Goal: Task Accomplishment & Management: Manage account settings

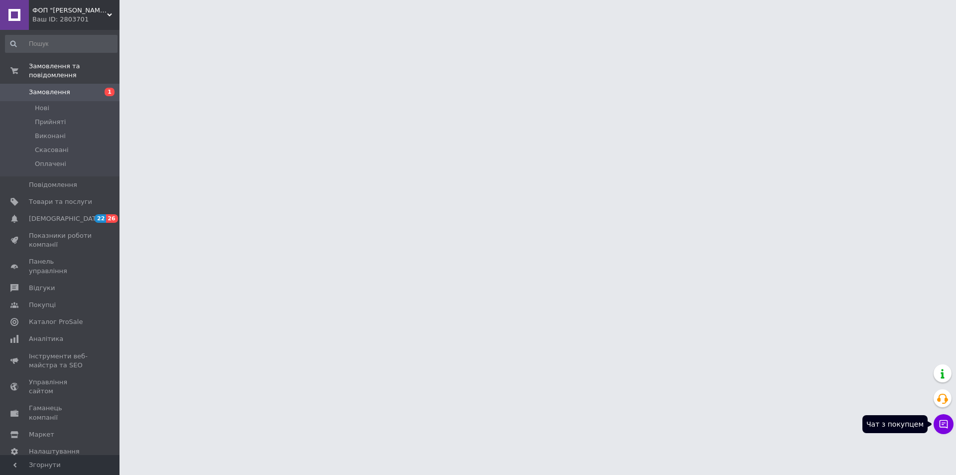
click at [944, 431] on button "Чат з покупцем" at bounding box center [944, 424] width 20 height 20
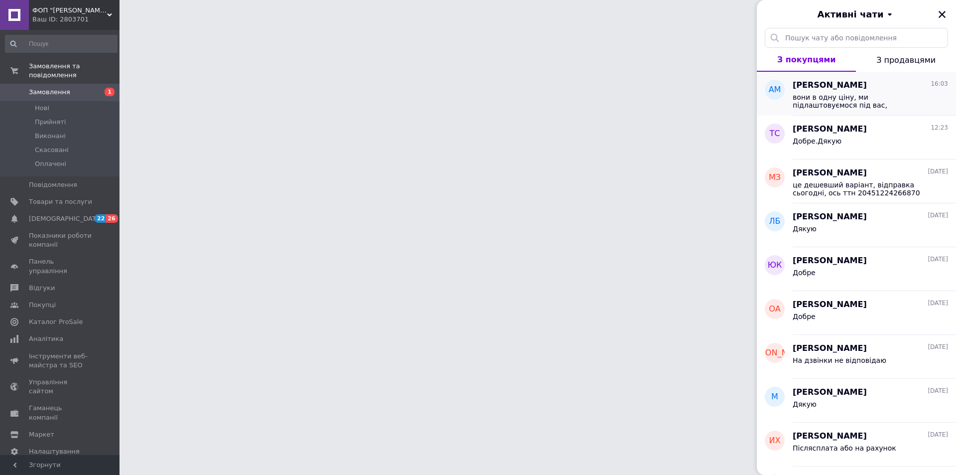
click at [870, 84] on div "[PERSON_NAME] 16:03" at bounding box center [870, 85] width 155 height 11
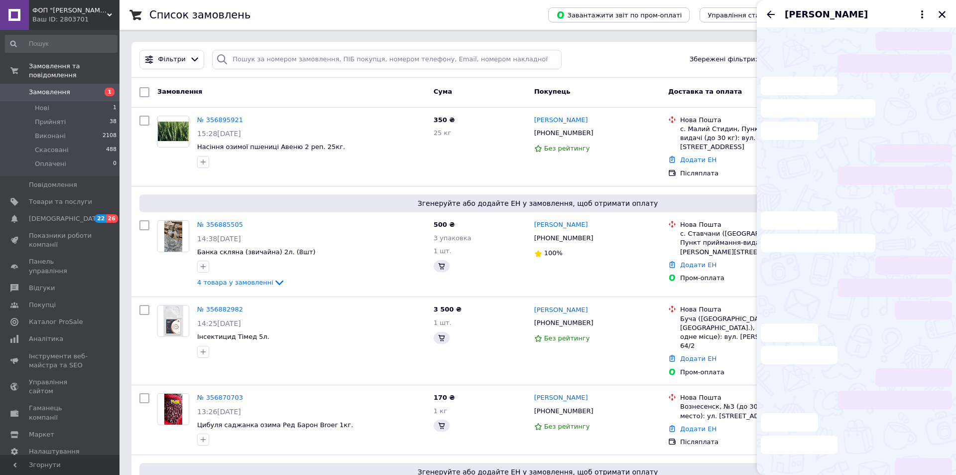
click at [867, 99] on li at bounding box center [856, 108] width 191 height 63
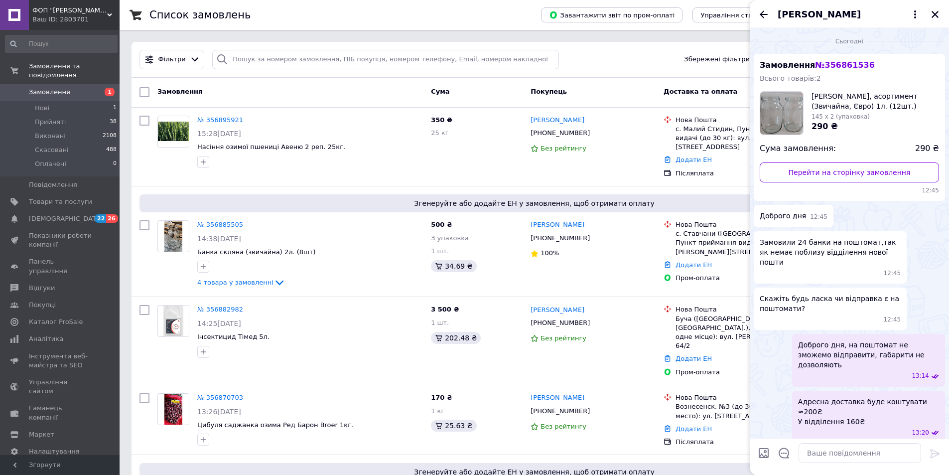
scroll to position [338, 0]
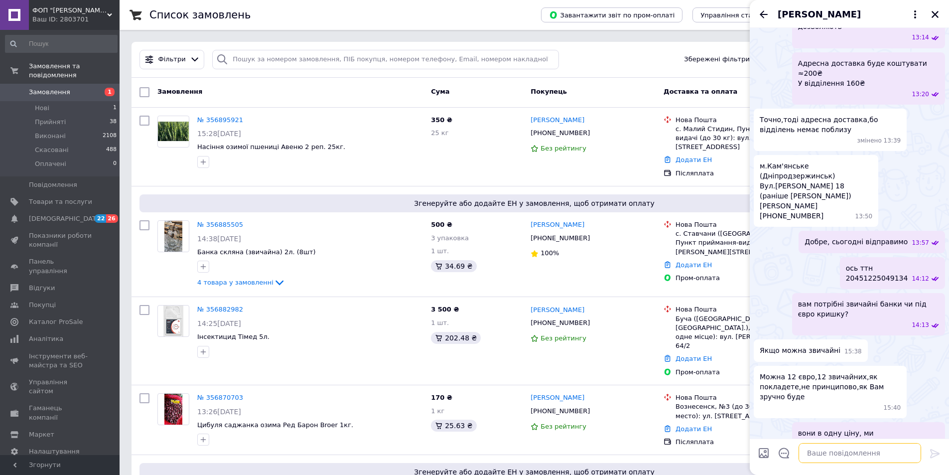
click at [841, 458] on textarea at bounding box center [860, 453] width 123 height 20
type textarea "зробимо 50/50"
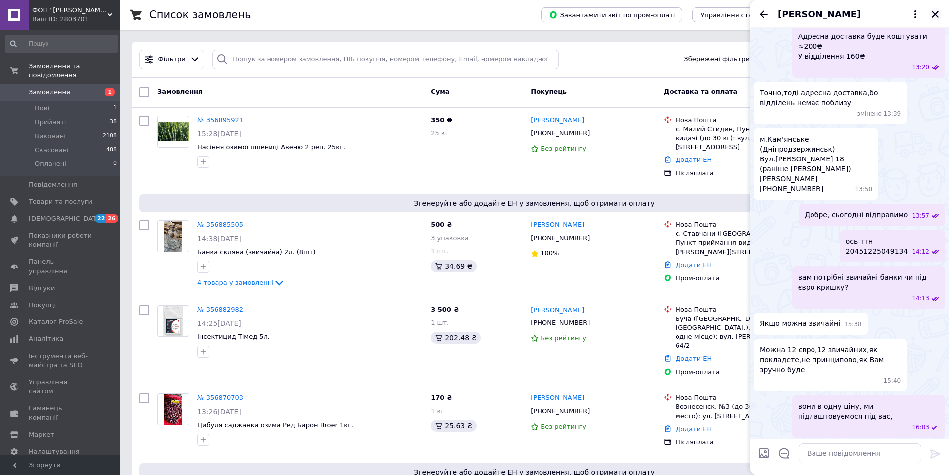
click at [932, 10] on icon "Закрити" at bounding box center [935, 14] width 9 height 9
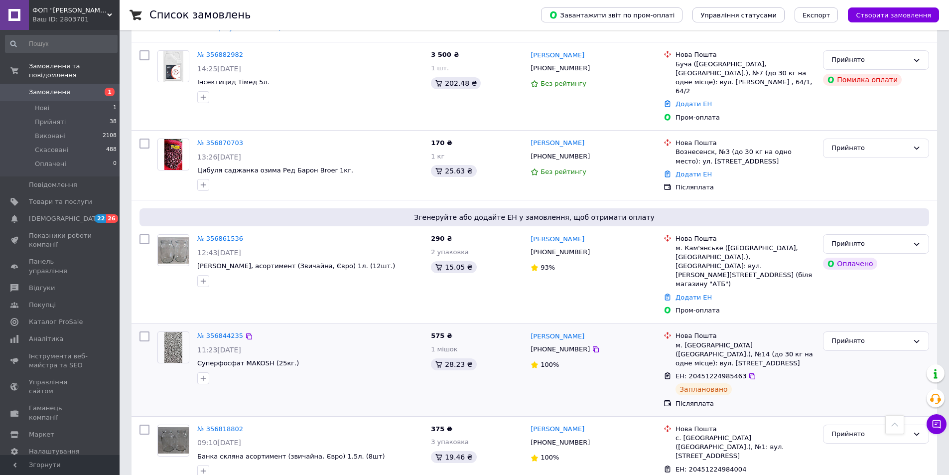
scroll to position [249, 0]
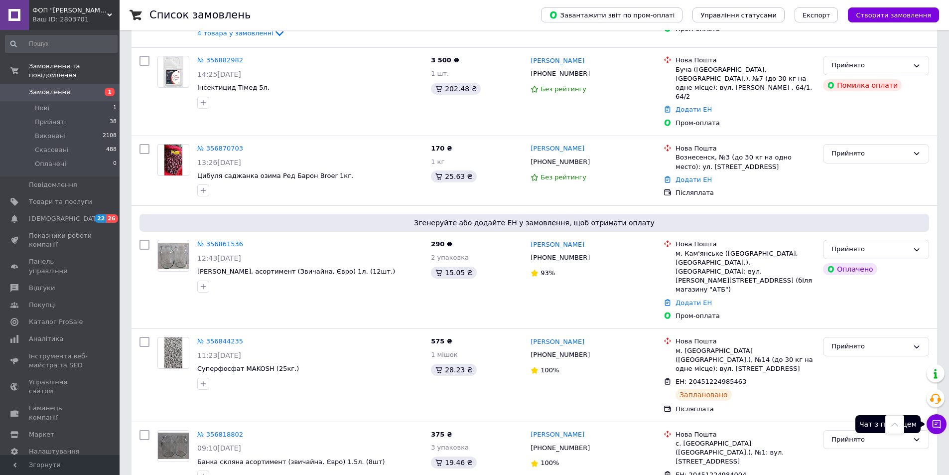
click at [938, 425] on icon at bounding box center [937, 424] width 10 height 10
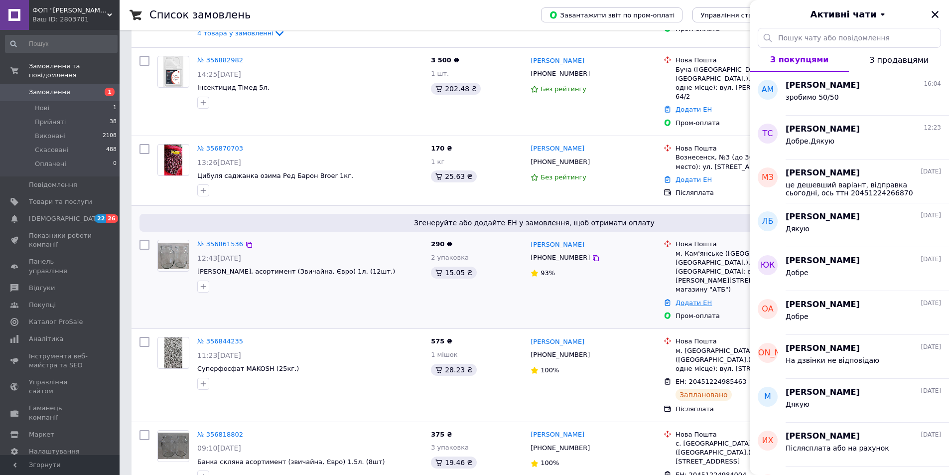
click at [689, 299] on link "Додати ЕН" at bounding box center [694, 302] width 36 height 7
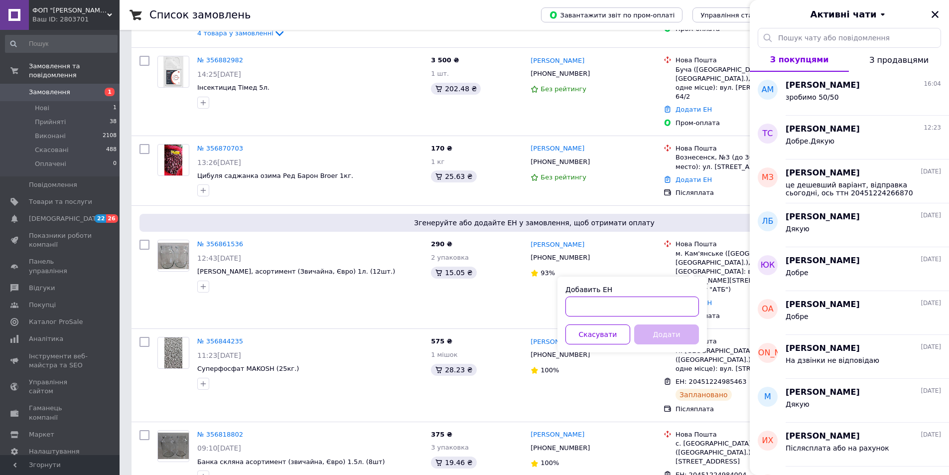
click at [662, 305] on input "Добавить ЕН" at bounding box center [632, 306] width 134 height 20
paste input "20451225049134"
type input "20451225049134"
click at [664, 337] on button "Додати" at bounding box center [666, 334] width 65 height 20
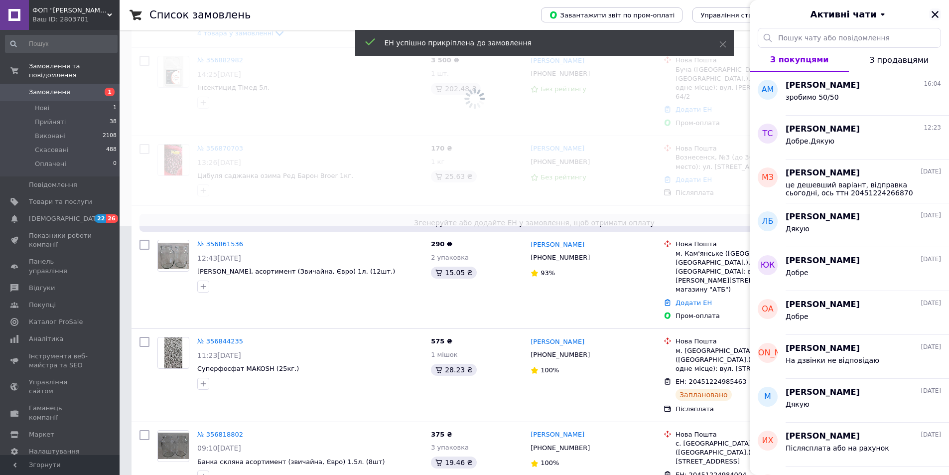
click at [935, 16] on icon "Закрити" at bounding box center [935, 14] width 9 height 9
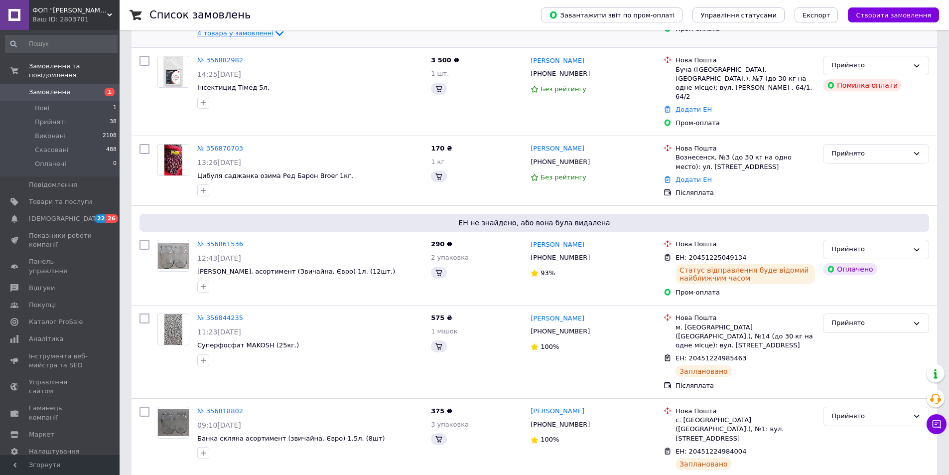
scroll to position [100, 0]
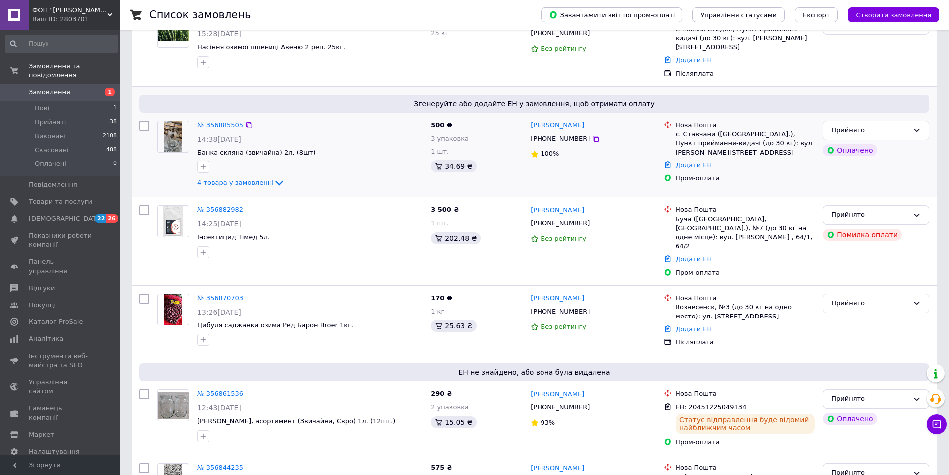
click at [206, 121] on link "№ 356885505" at bounding box center [220, 124] width 46 height 7
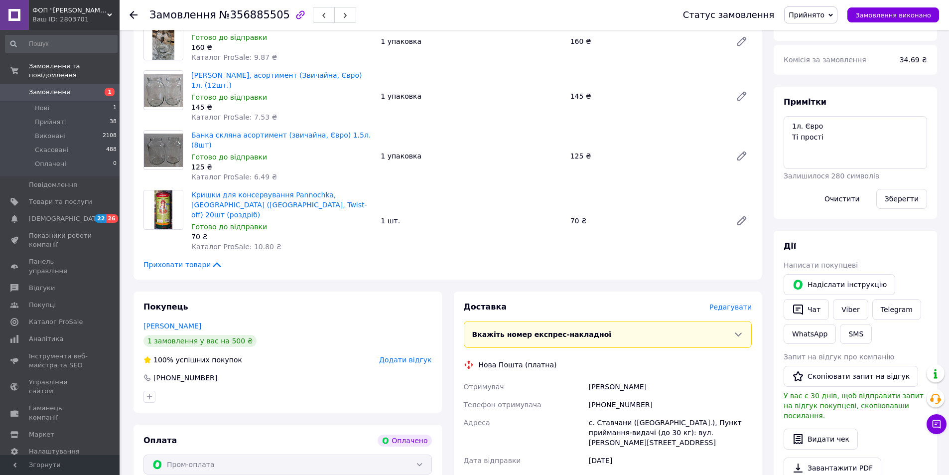
scroll to position [458, 0]
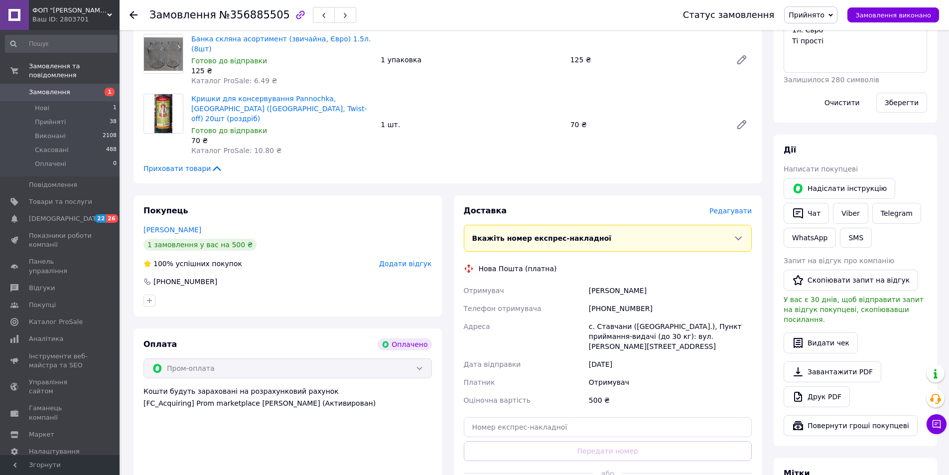
click at [617, 299] on div "[PHONE_NUMBER]" at bounding box center [670, 308] width 167 height 18
copy div "380684113031"
click at [600, 281] on div "[PERSON_NAME]" at bounding box center [670, 290] width 167 height 18
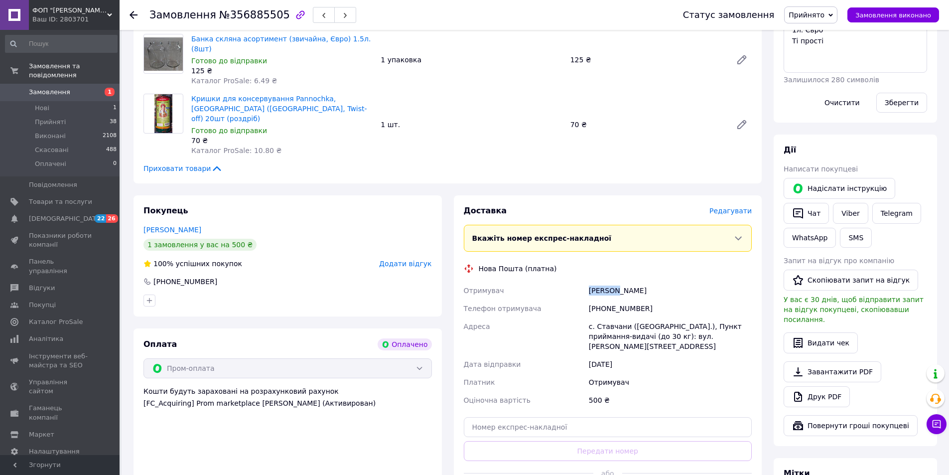
copy div "Сампан"
click at [633, 281] on div "[PERSON_NAME]" at bounding box center [670, 290] width 167 height 18
copy div "Світлана"
click at [609, 317] on div "с. Ставчани ([GEOGRAPHIC_DATA].), Пункт приймання-видачі (до 30 кг): вул. [PERS…" at bounding box center [670, 336] width 167 height 38
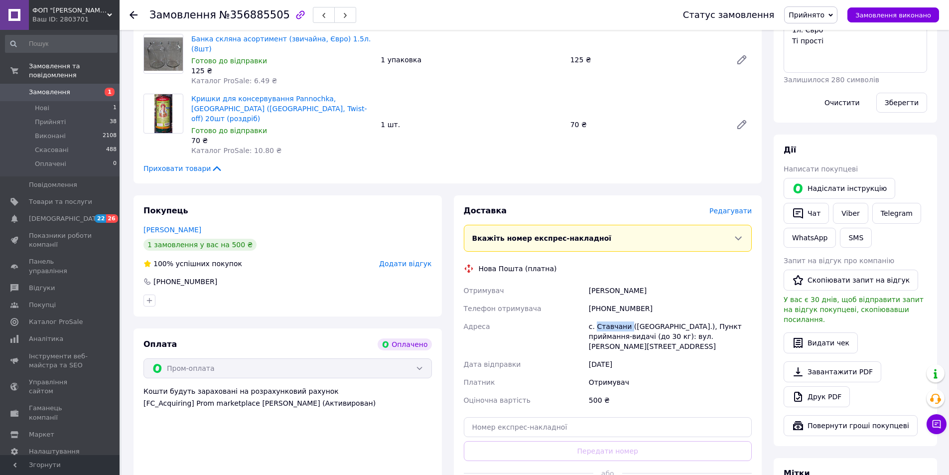
click at [609, 317] on div "с. Ставчани ([GEOGRAPHIC_DATA].), Пункт приймання-видачі (до 30 кг): вул. [PERS…" at bounding box center [670, 336] width 167 height 38
copy div "Ставчани"
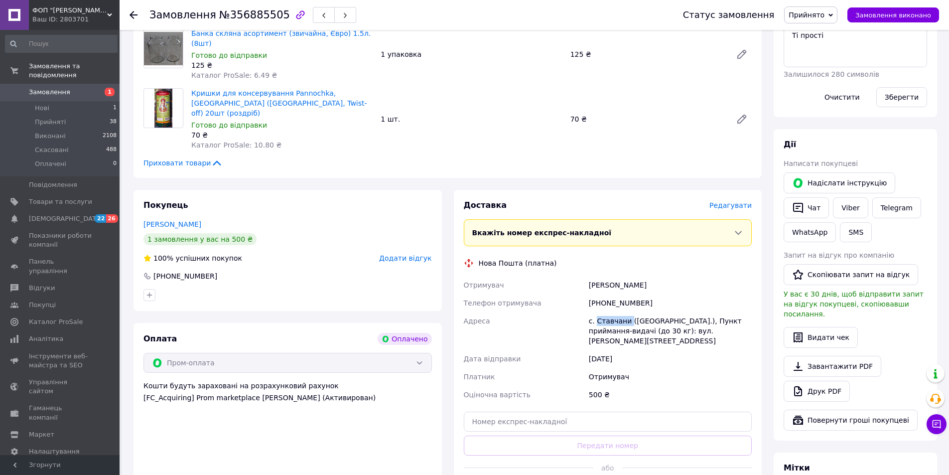
scroll to position [558, 0]
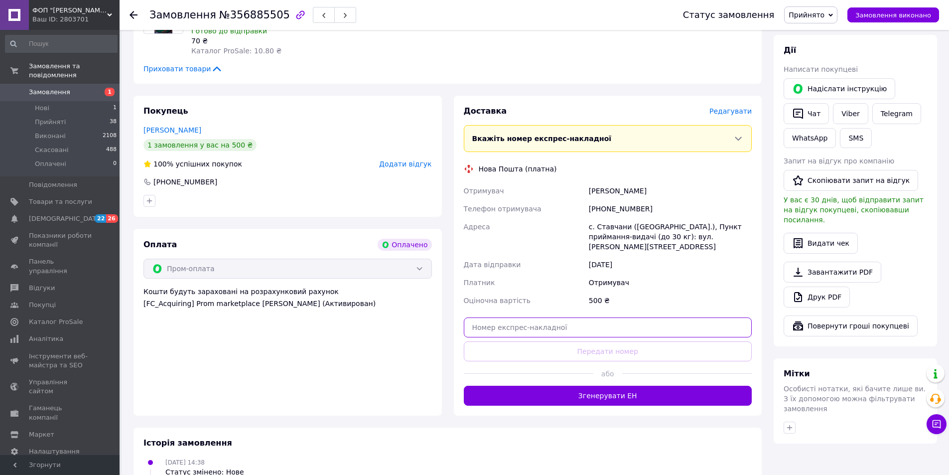
click at [574, 317] on input "text" at bounding box center [608, 327] width 288 height 20
paste input "20451225213752"
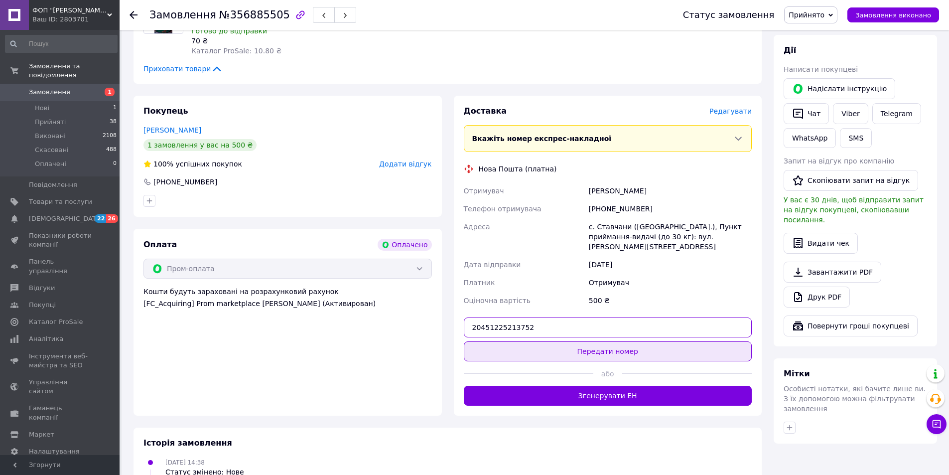
type input "20451225213752"
click at [579, 341] on button "Передати номер" at bounding box center [608, 351] width 288 height 20
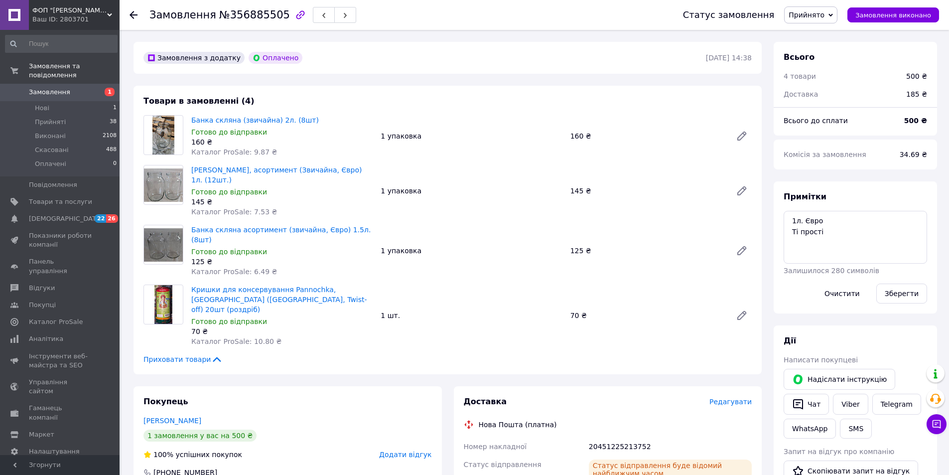
scroll to position [259, 0]
